Goal: Register for event/course

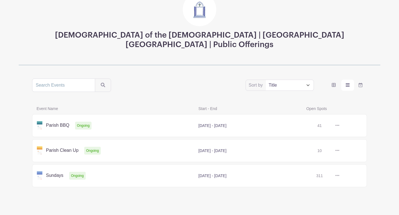
scroll to position [47, 0]
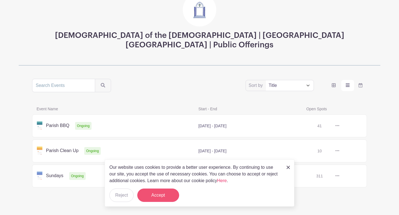
click at [159, 194] on button "Accept" at bounding box center [158, 195] width 42 height 13
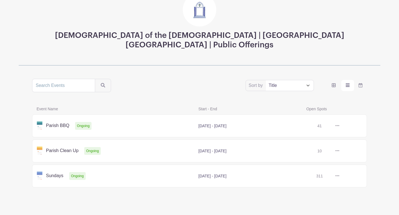
click at [339, 126] on link at bounding box center [339, 126] width 0 height 0
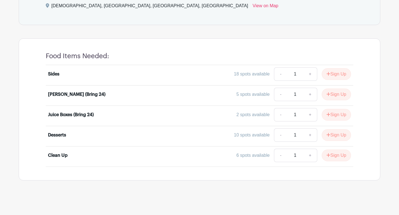
scroll to position [264, 0]
click at [308, 74] on link "+" at bounding box center [310, 74] width 14 height 13
click at [278, 73] on link "-" at bounding box center [280, 74] width 13 height 13
type input "1"
click at [334, 73] on button "Sign Up" at bounding box center [336, 75] width 29 height 12
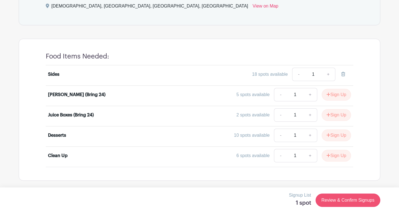
click at [346, 200] on link "Review & Confirm Signups" at bounding box center [347, 200] width 65 height 13
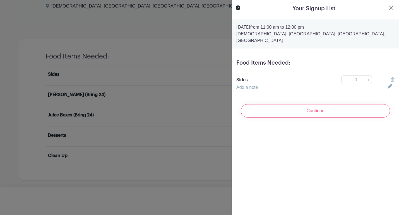
click at [251, 85] on link "Add a note" at bounding box center [246, 87] width 21 height 5
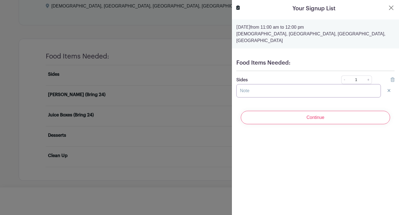
click at [252, 84] on input "text" at bounding box center [308, 90] width 144 height 13
type input "g"
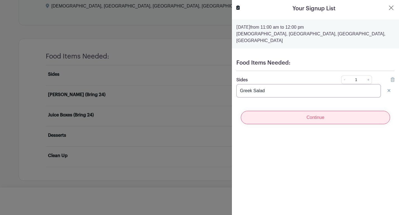
type input "Greek Salad"
click at [315, 112] on input "Continue" at bounding box center [315, 117] width 149 height 13
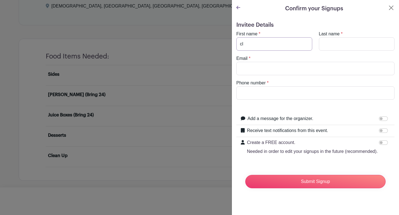
type input "c"
type input "Clare"
type input "[PERSON_NAME]"
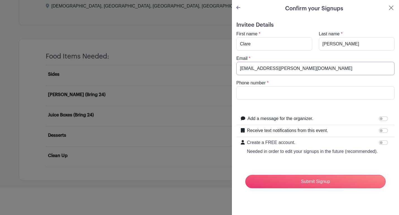
type input "[EMAIL_ADDRESS][PERSON_NAME][DOMAIN_NAME]"
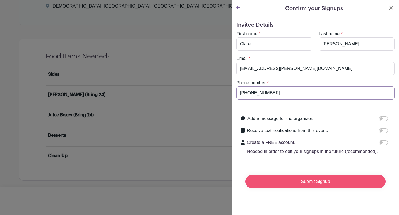
type input "[PHONE_NUMBER]"
click at [323, 183] on input "Submit Signup" at bounding box center [315, 181] width 140 height 13
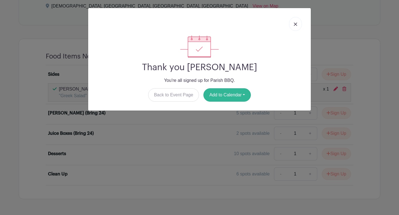
click at [237, 94] on button "Add to Calendar" at bounding box center [226, 94] width 47 height 13
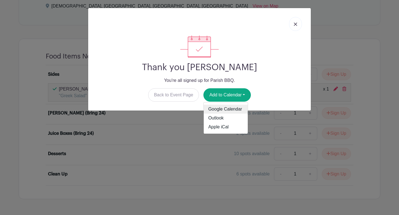
click at [223, 110] on link "Google Calendar" at bounding box center [226, 109] width 44 height 9
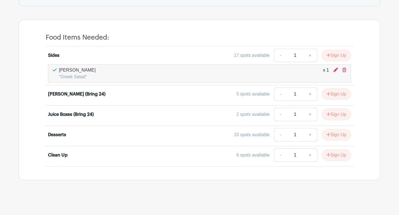
scroll to position [312, 0]
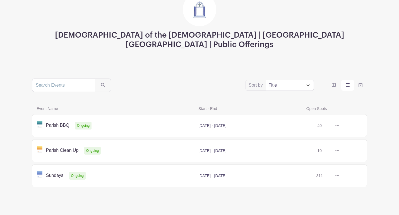
scroll to position [47, 0]
click at [81, 79] on input "search" at bounding box center [63, 85] width 63 height 13
type input "book club"
click at [98, 79] on button "submit" at bounding box center [103, 85] width 16 height 13
